Goal: Information Seeking & Learning: Learn about a topic

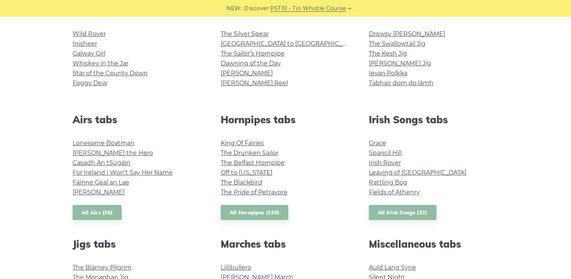
scroll to position [207, 0]
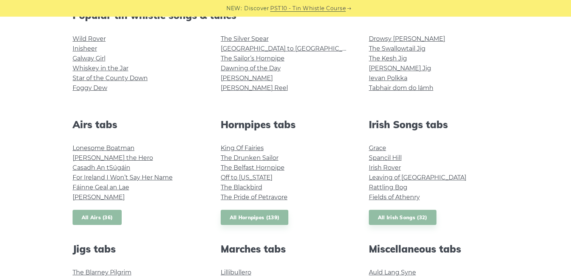
click at [94, 213] on link "All Airs (36)" at bounding box center [97, 217] width 49 height 15
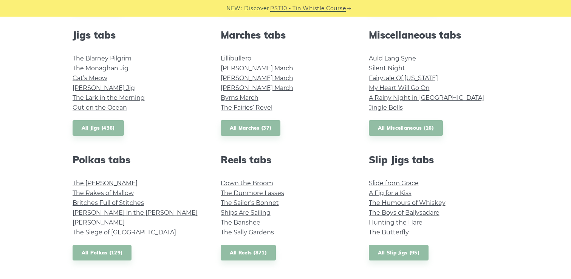
scroll to position [422, 0]
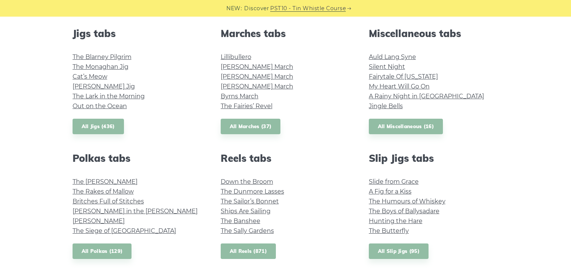
click at [258, 250] on link "All Reels (871)" at bounding box center [249, 250] width 56 height 15
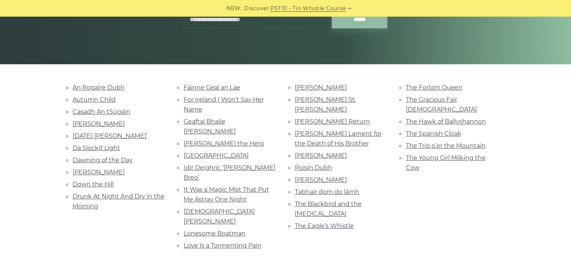
scroll to position [135, 0]
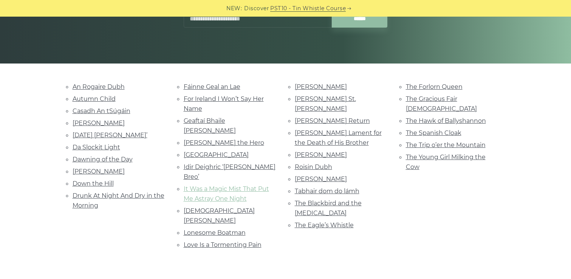
click at [233, 185] on link "It Was a Magic Mist That Put Me Astray One Night" at bounding box center [226, 193] width 85 height 17
click at [322, 163] on link "Roisin Dubh" at bounding box center [313, 166] width 37 height 7
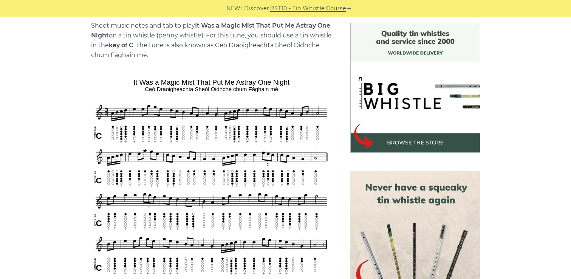
scroll to position [195, 0]
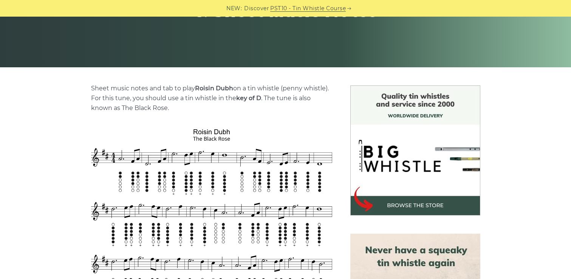
scroll to position [132, 0]
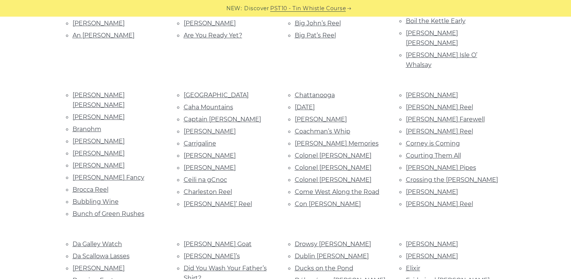
scroll to position [278, 0]
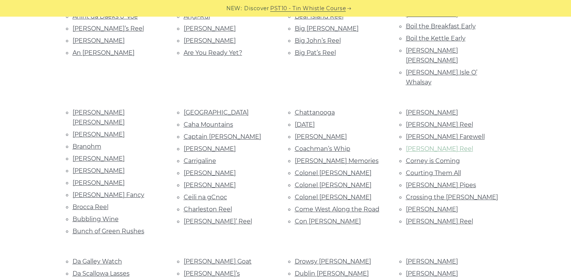
click at [417, 145] on link "[PERSON_NAME] Reel" at bounding box center [439, 148] width 67 height 7
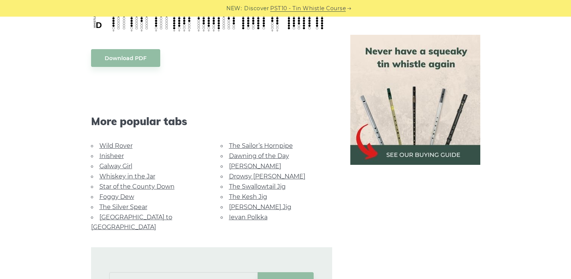
scroll to position [417, 0]
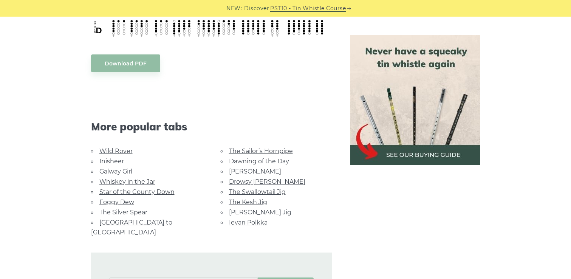
click at [247, 212] on link "[PERSON_NAME] Jig" at bounding box center [260, 212] width 62 height 7
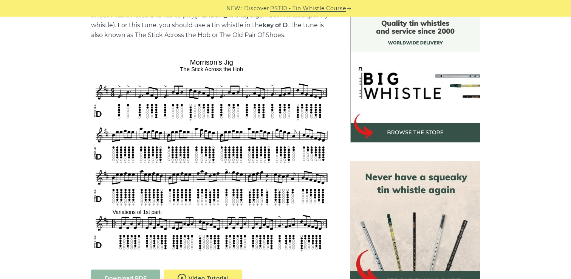
scroll to position [203, 0]
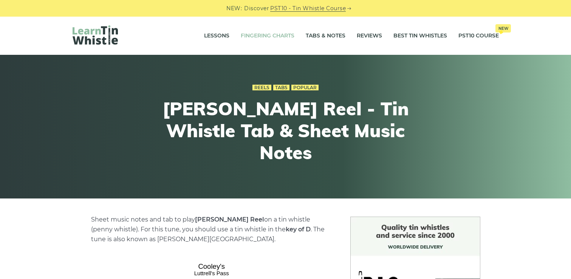
click at [264, 36] on link "Fingering Charts" at bounding box center [268, 35] width 54 height 19
click at [400, 36] on link "Best Tin Whistles" at bounding box center [420, 35] width 54 height 19
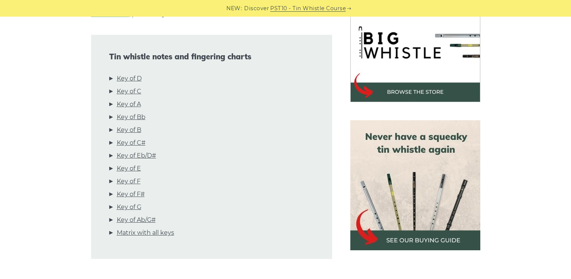
scroll to position [245, 0]
click at [133, 80] on link "Key of D" at bounding box center [129, 78] width 25 height 10
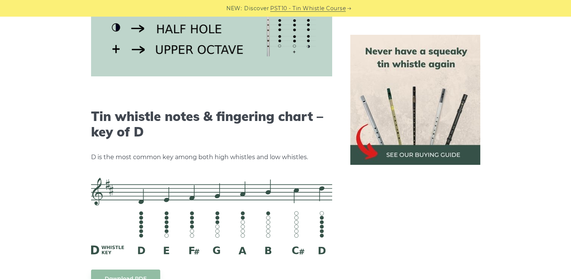
scroll to position [1060, 0]
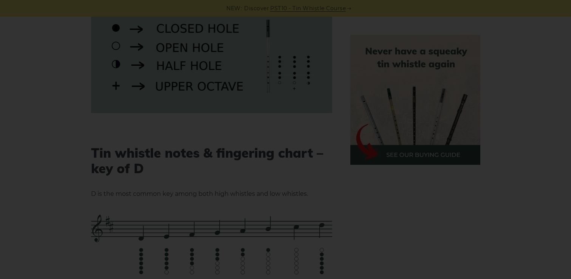
click at [76, 121] on div "×" at bounding box center [285, 139] width 571 height 279
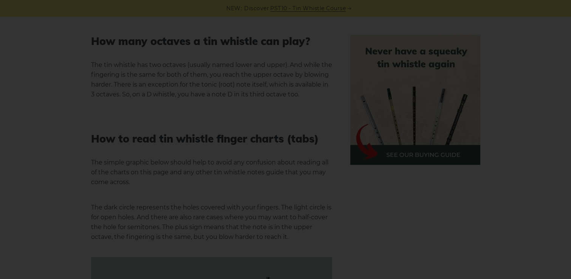
scroll to position [795, 0]
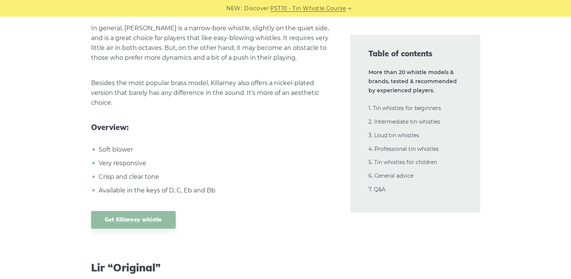
scroll to position [5029, 0]
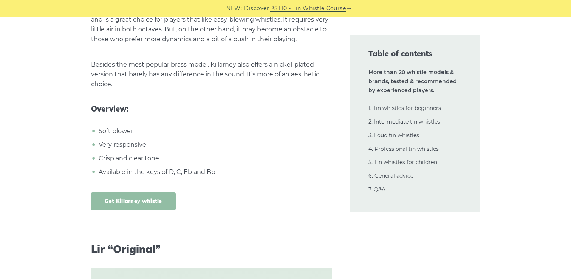
click at [151, 192] on link "Get Killarney whistle" at bounding box center [133, 201] width 85 height 18
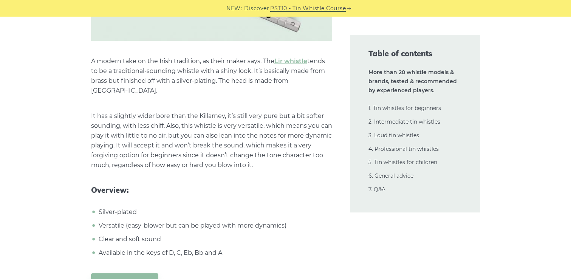
scroll to position [5418, 0]
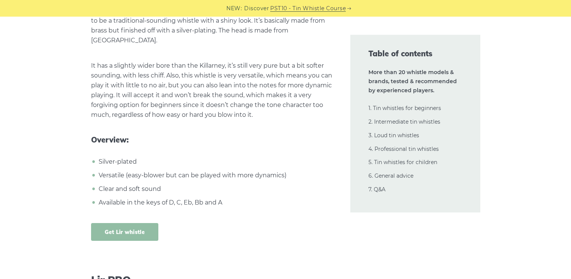
click at [111, 223] on link "Get Lir whistle" at bounding box center [125, 232] width 68 height 18
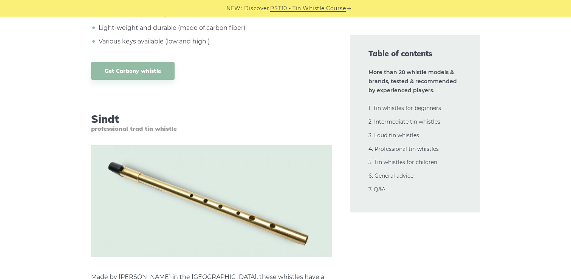
scroll to position [12811, 0]
